Goal: Task Accomplishment & Management: Manage account settings

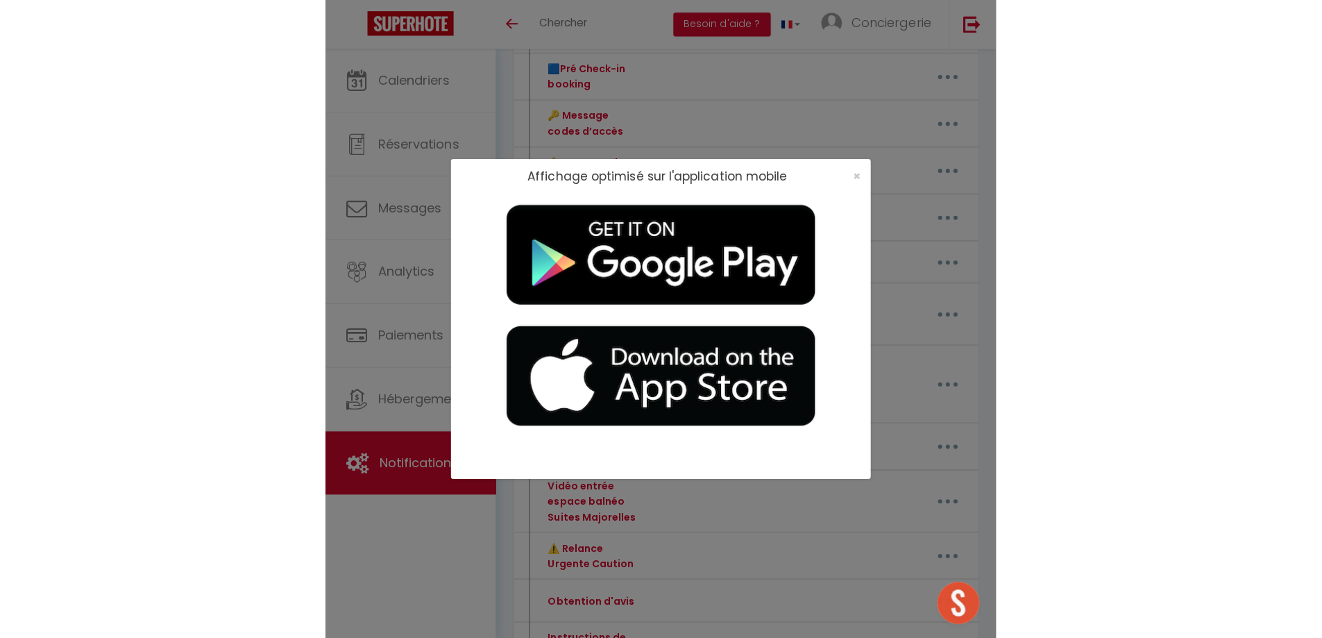
scroll to position [325, 0]
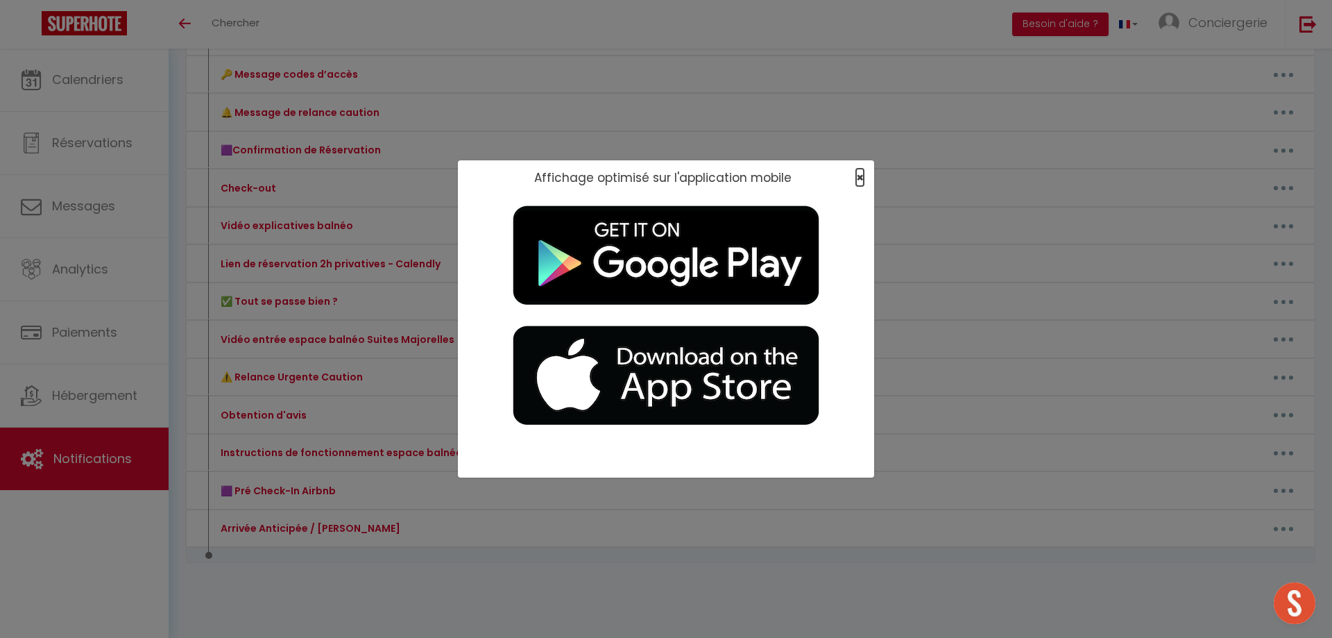
click at [664, 176] on span "×" at bounding box center [860, 177] width 8 height 17
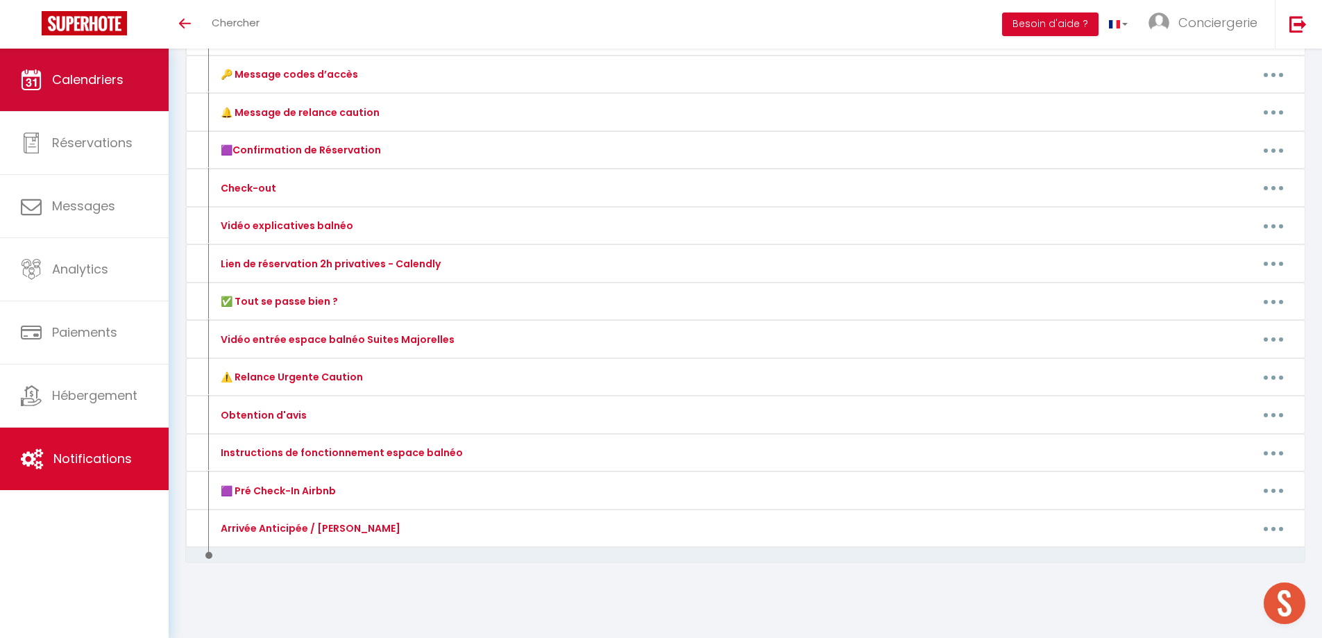
click at [94, 85] on span "Calendriers" at bounding box center [87, 79] width 71 height 17
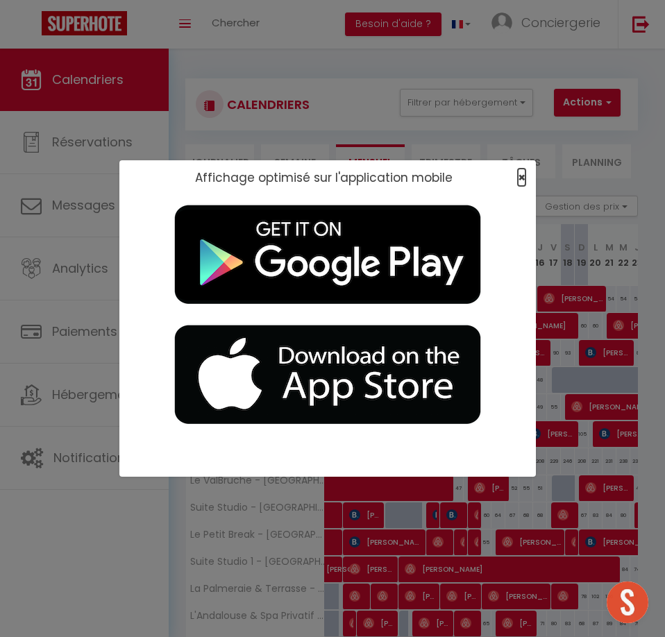
drag, startPoint x: 518, startPoint y: 176, endPoint x: 500, endPoint y: 185, distance: 20.2
click at [518, 176] on span "×" at bounding box center [522, 177] width 8 height 17
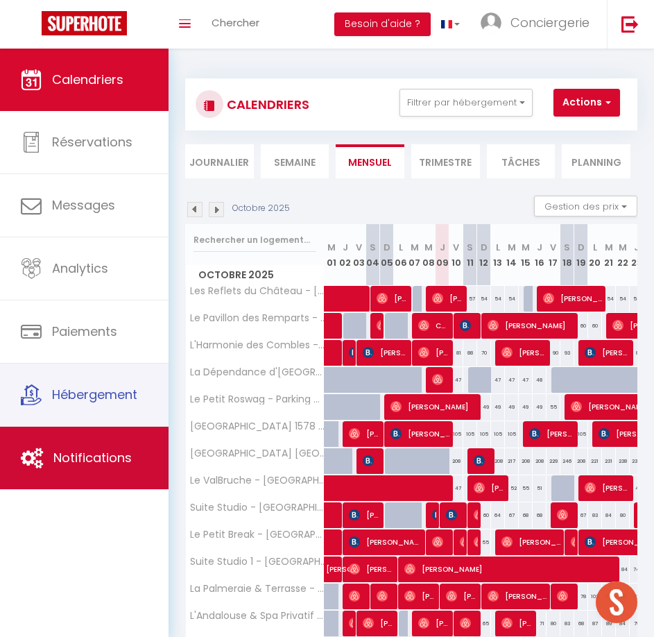
click at [103, 448] on link "Notifications" at bounding box center [84, 458] width 169 height 62
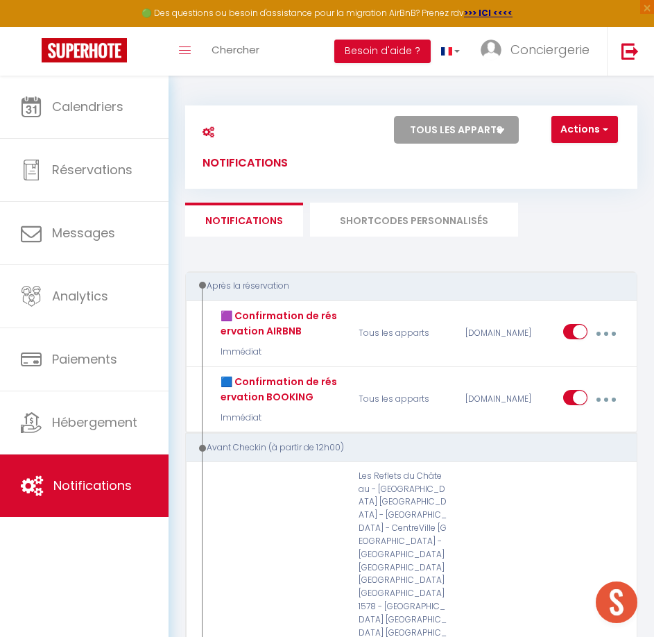
click at [391, 220] on li "SHORTCODES PERSONNALISÉS" at bounding box center [414, 220] width 208 height 34
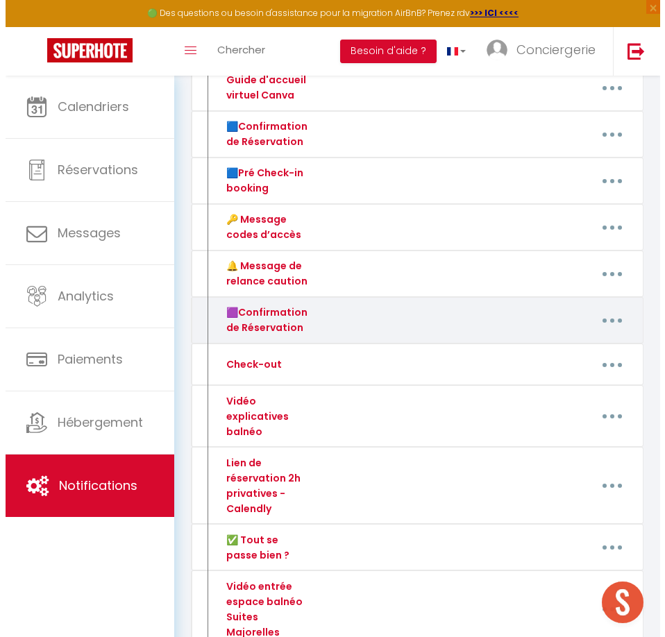
scroll to position [347, 0]
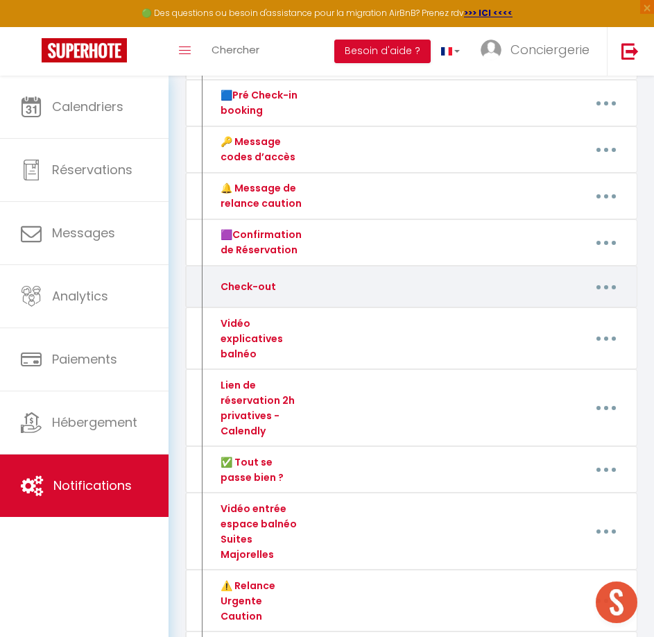
click at [595, 281] on button "button" at bounding box center [606, 286] width 37 height 26
click at [562, 314] on link "Editer" at bounding box center [569, 321] width 103 height 24
type input "Check-out"
type textarea "Check-out"
type textarea "Bonjour [GUEST:FIRST_NAME]​​, ⏰ Il est bientôt l’heure du départ ! Nous espéron…"
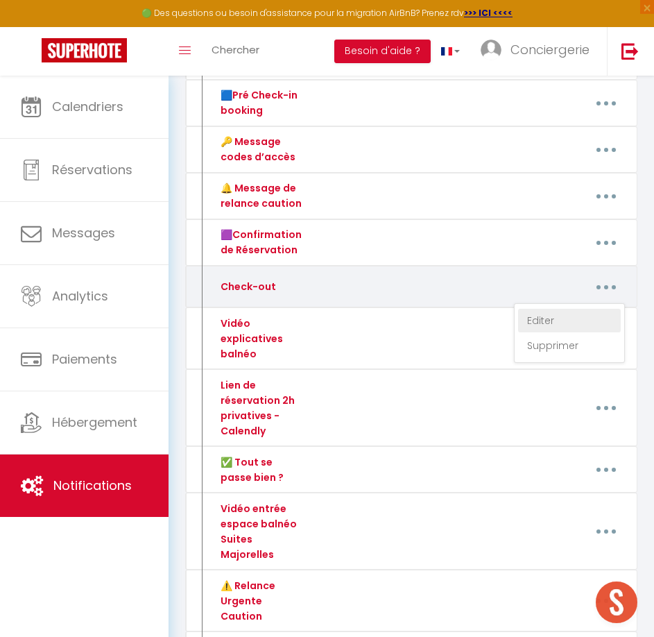
type textarea "Bonjour [GUEST:FIRST_NAME], ⏰ Il est bientôt l’heure du départ ! Nous espérons …"
type textarea "Bonjour [GUEST:FIRST_NAME]​​, ⏰ Il est bientôt l’heure du départ ! Nous espéron…"
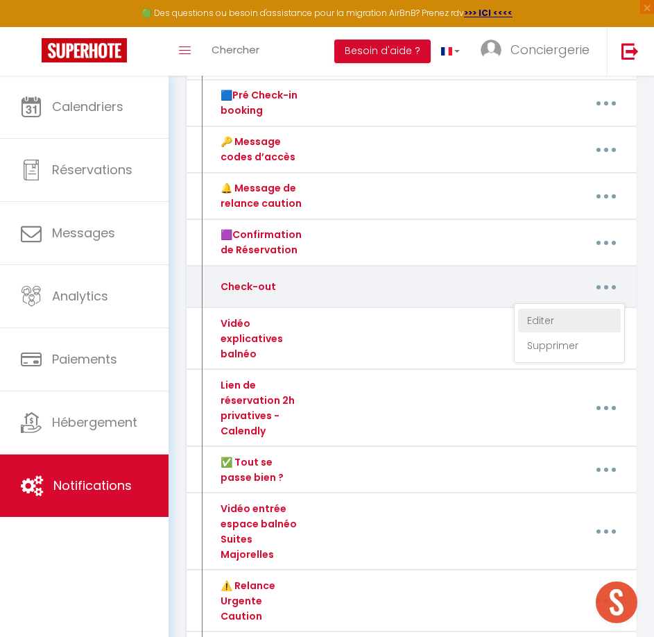
type textarea "Bonjour [GUEST:FIRST_NAME]​​, ⏰ Il est bientôt l’heure du départ ! Nous espéron…"
type textarea "Bonjour [GUEST:FIRST_NAME], ⏰ Il est bientôt l’heure du départ ! Nous espérons …"
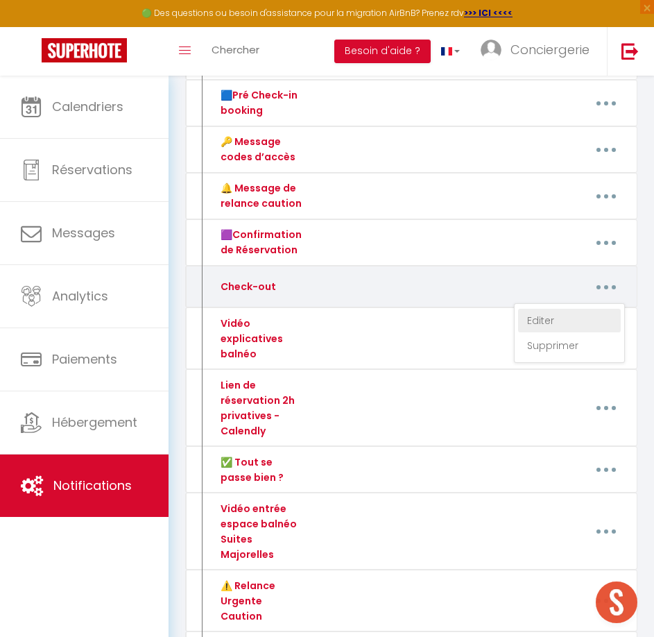
type textarea "Bonjour [GUEST:FIRST_NAME]​​, ⏰ Il est bientôt l’heure du départ ! Nous espéron…"
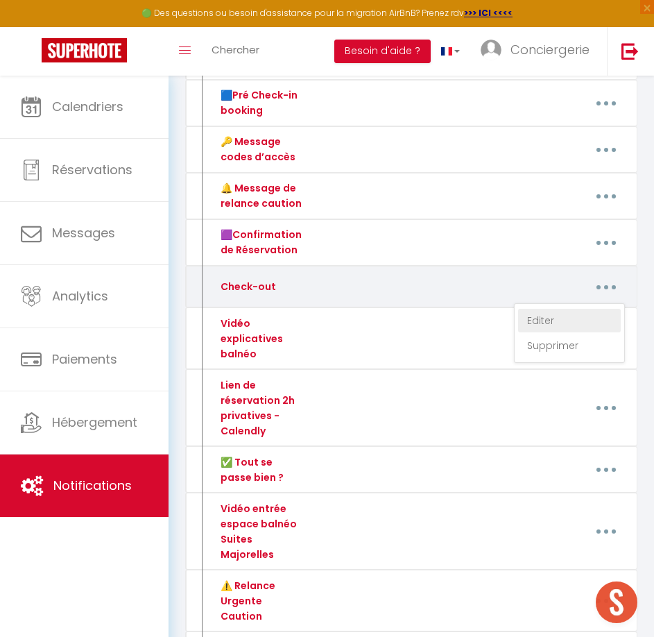
type textarea "Bonjour [GUEST:FIRST_NAME]​​, ⏰ Il est bientôt l’heure du départ ! Nous espéron…"
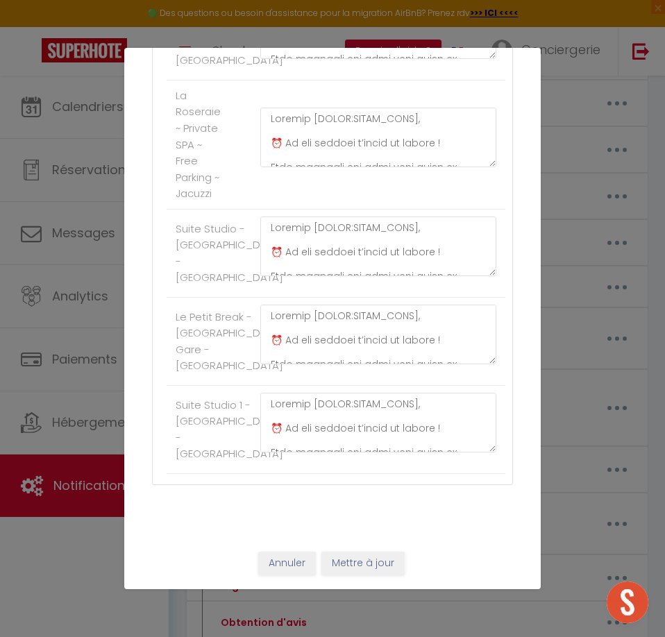
scroll to position [2353, 0]
drag, startPoint x: 482, startPoint y: 438, endPoint x: 479, endPoint y: 572, distance: 134.6
click at [479, 466] on div at bounding box center [378, 429] width 254 height 76
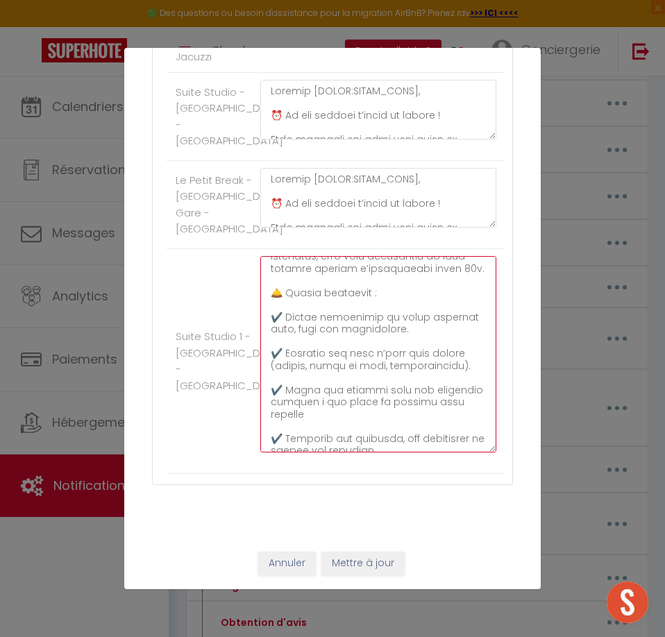
scroll to position [122, 0]
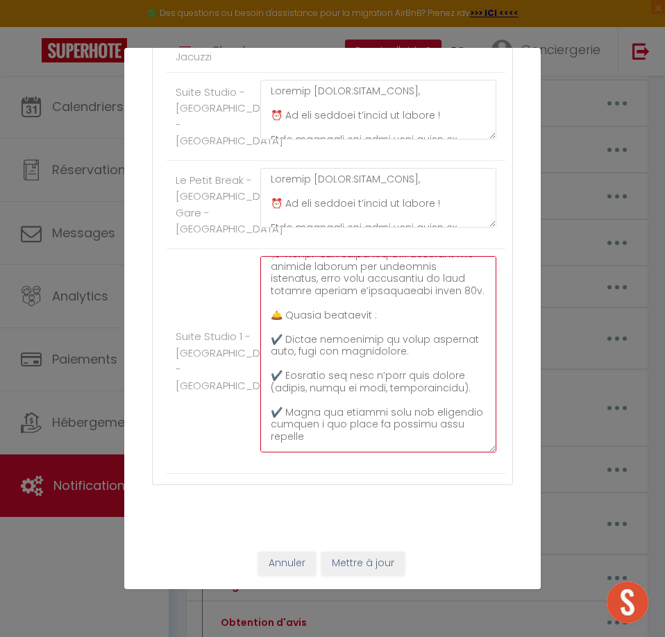
drag, startPoint x: 397, startPoint y: 389, endPoint x: 286, endPoint y: 461, distance: 132.4
click at [286, 452] on textarea at bounding box center [378, 354] width 236 height 196
click at [328, 452] on textarea at bounding box center [378, 354] width 236 height 196
click at [414, 452] on textarea at bounding box center [378, 354] width 236 height 196
drag, startPoint x: 414, startPoint y: 476, endPoint x: 296, endPoint y: 463, distance: 118.7
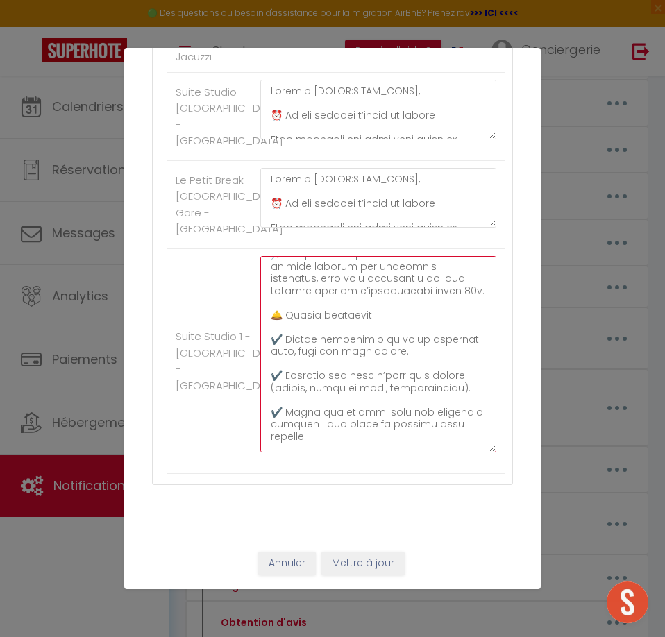
click at [296, 452] on textarea at bounding box center [378, 354] width 236 height 196
